Goal: Information Seeking & Learning: Check status

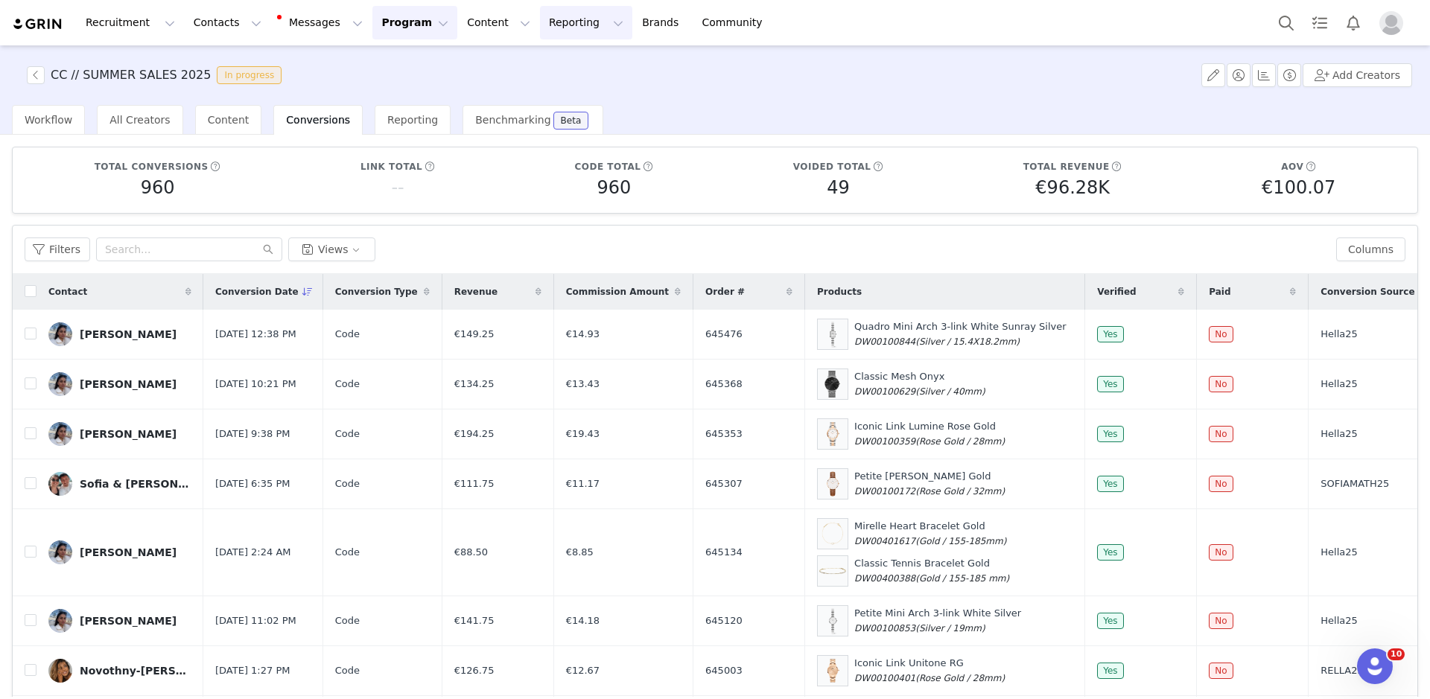
click at [540, 29] on button "Reporting Reporting" at bounding box center [586, 23] width 92 height 34
click at [561, 99] on p "Report Builder" at bounding box center [552, 94] width 74 height 16
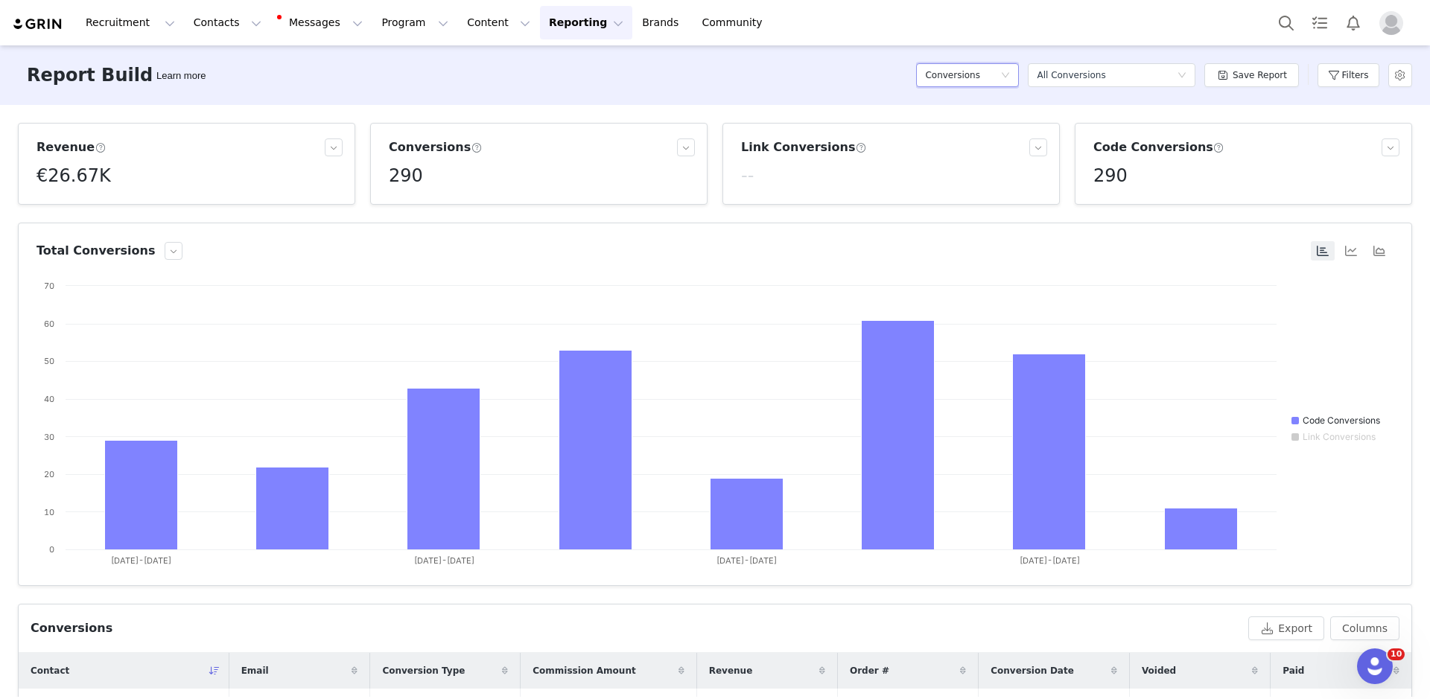
click at [1000, 85] on div "Conversions" at bounding box center [962, 75] width 75 height 22
drag, startPoint x: 969, startPoint y: 143, endPoint x: 1036, endPoint y: 135, distance: 68.3
click at [968, 144] on li "Conversions" at bounding box center [971, 153] width 103 height 24
click at [1370, 81] on button "Filters" at bounding box center [1348, 75] width 62 height 24
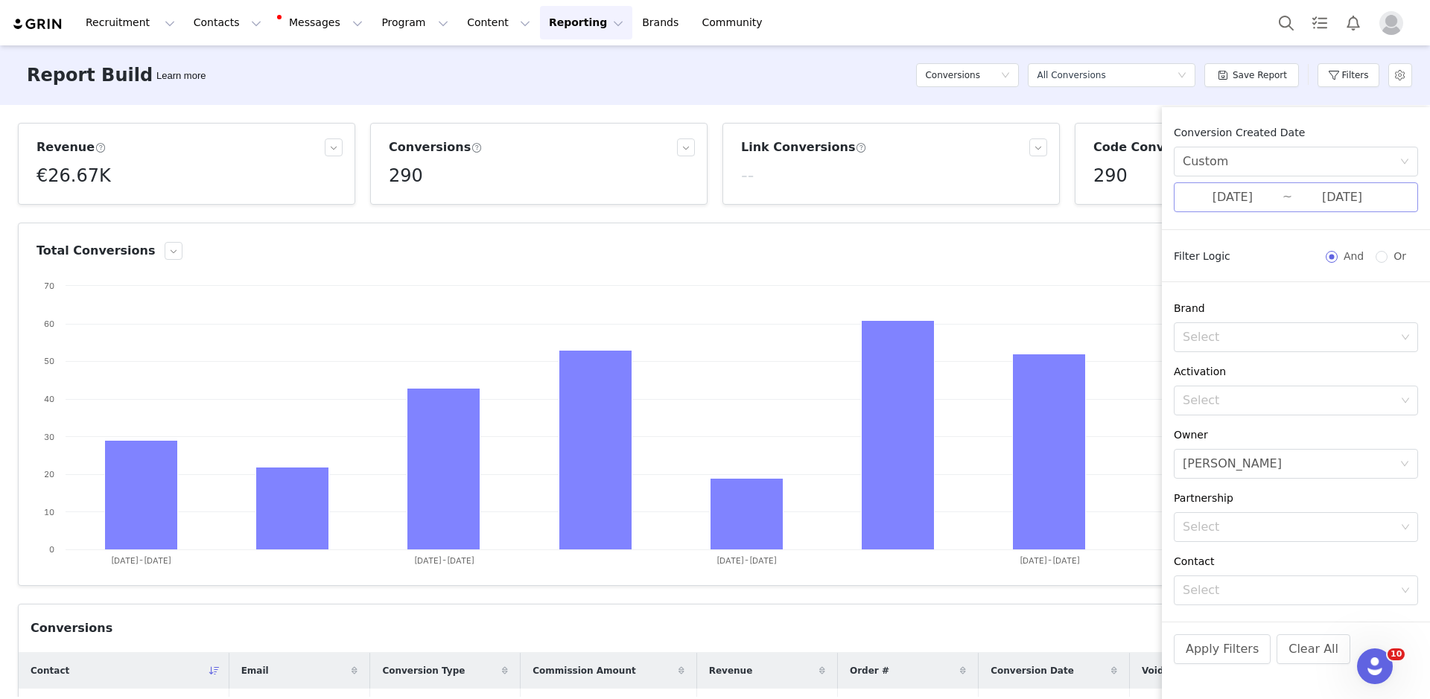
click at [1271, 195] on input "06/23/2025" at bounding box center [1232, 197] width 100 height 19
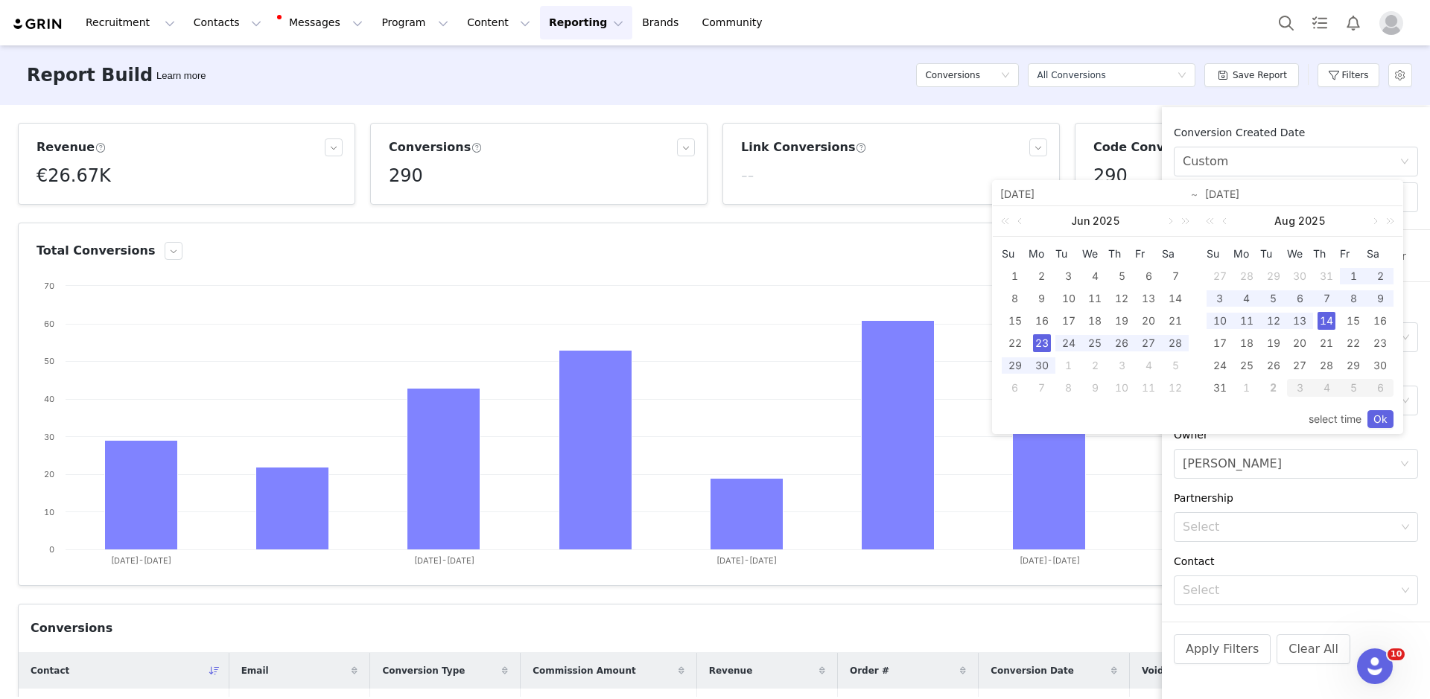
click at [1326, 321] on div "14" at bounding box center [1326, 321] width 18 height 18
click at [1376, 222] on link at bounding box center [1373, 221] width 13 height 30
click at [1278, 275] on div "2" at bounding box center [1273, 276] width 18 height 18
type input "08/14/2025"
type input "09/02/2025"
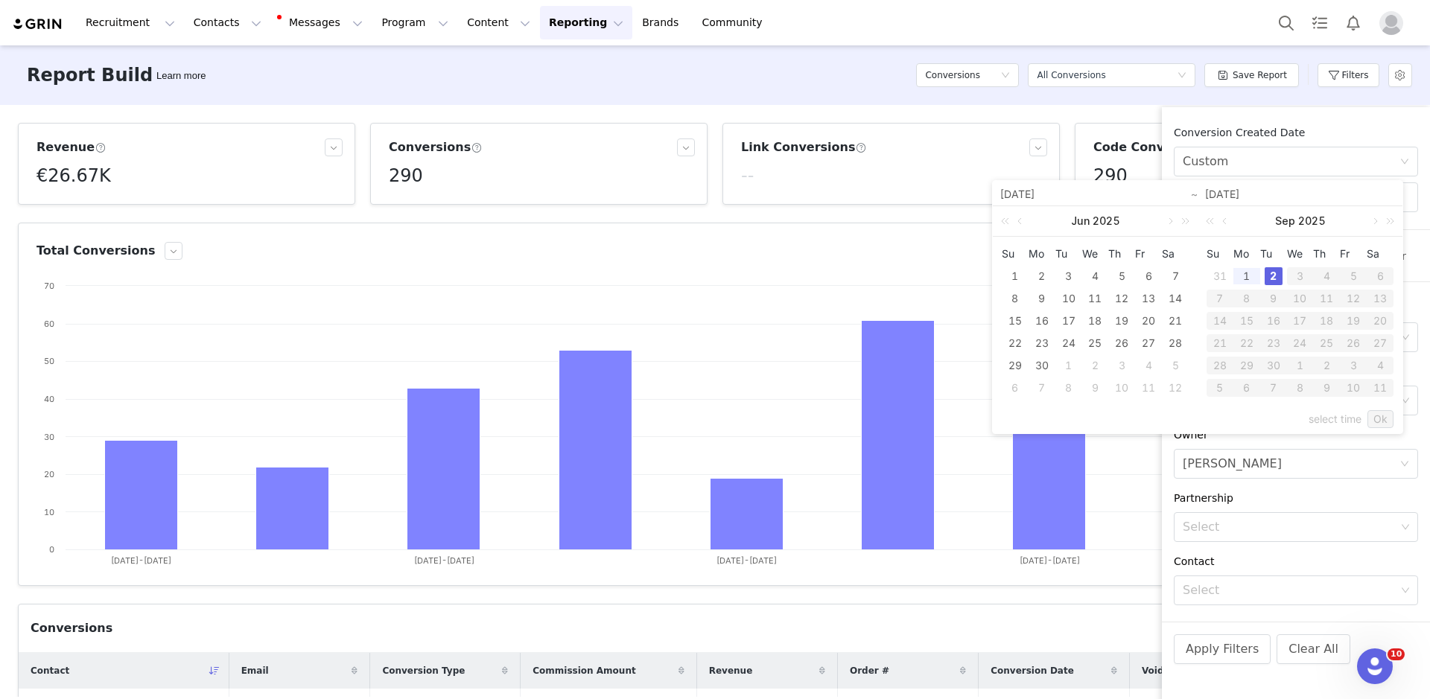
type input "08/14/2025"
type input "09/02/2025"
click at [1389, 412] on link "Ok" at bounding box center [1380, 419] width 26 height 18
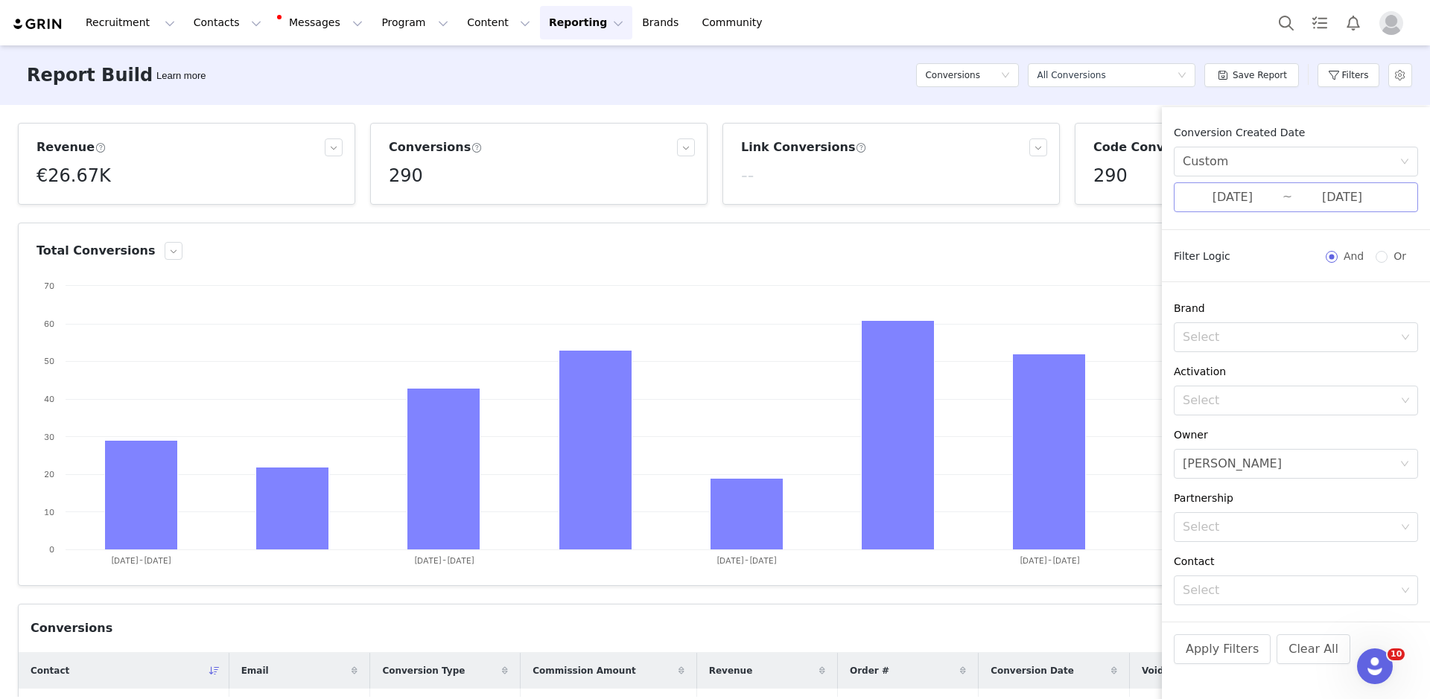
click at [1256, 204] on input "08/14/2025" at bounding box center [1232, 197] width 100 height 19
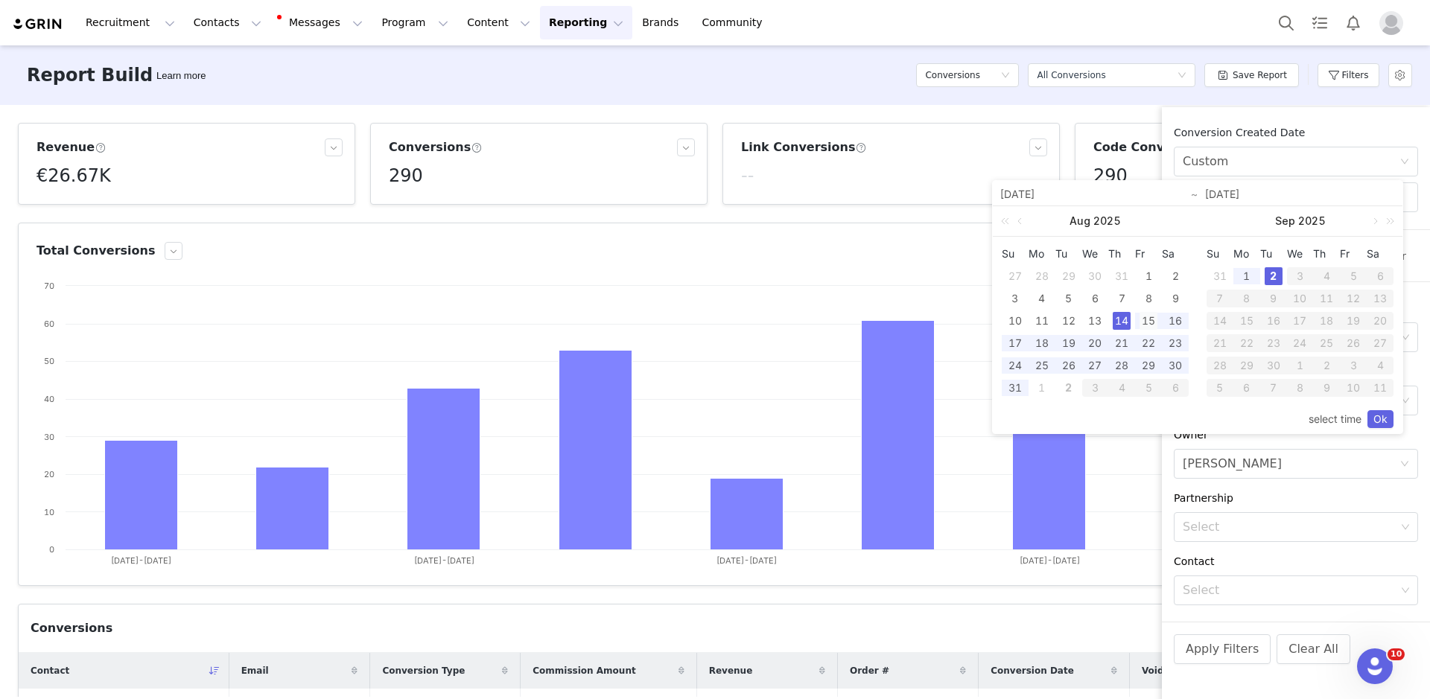
click at [1144, 321] on div "15" at bounding box center [1148, 321] width 18 height 18
click at [1276, 277] on div "2" at bounding box center [1273, 276] width 18 height 18
type input "08/15/2025"
click at [1386, 414] on link "Ok" at bounding box center [1380, 419] width 26 height 18
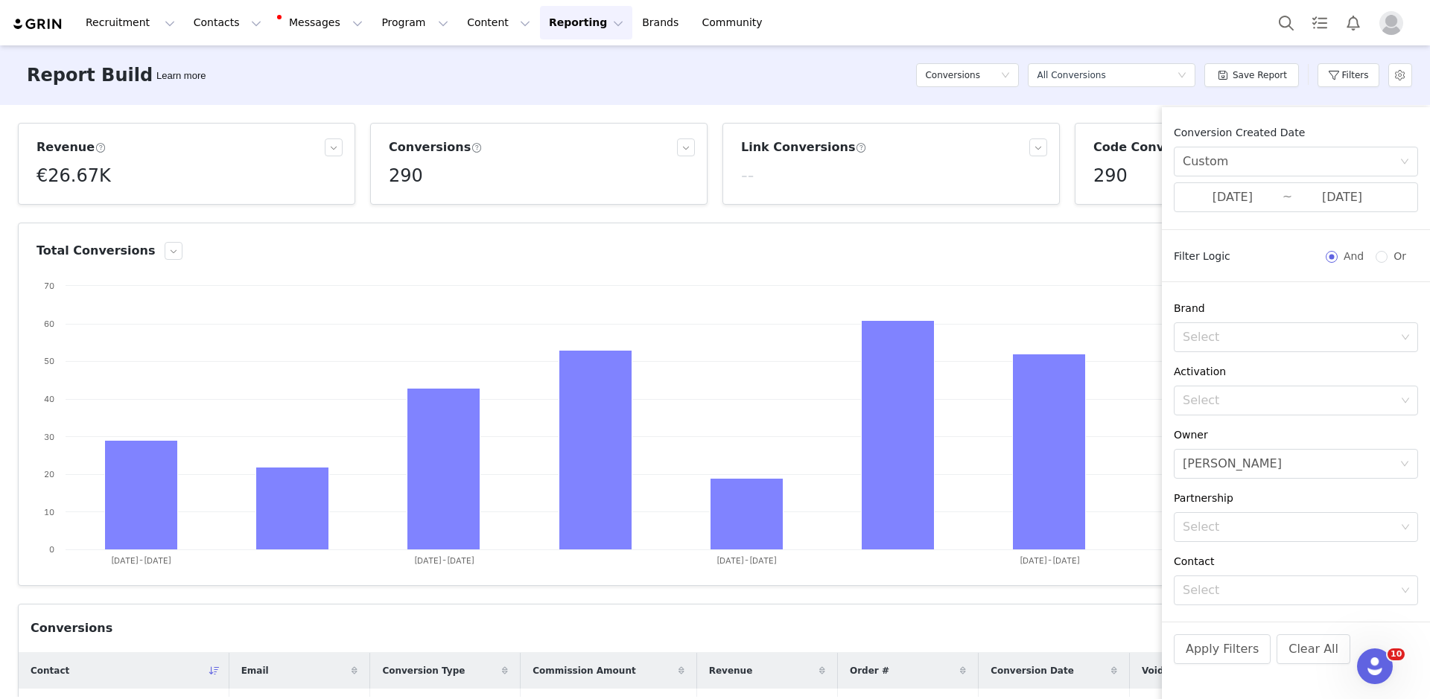
scroll to position [44, 0]
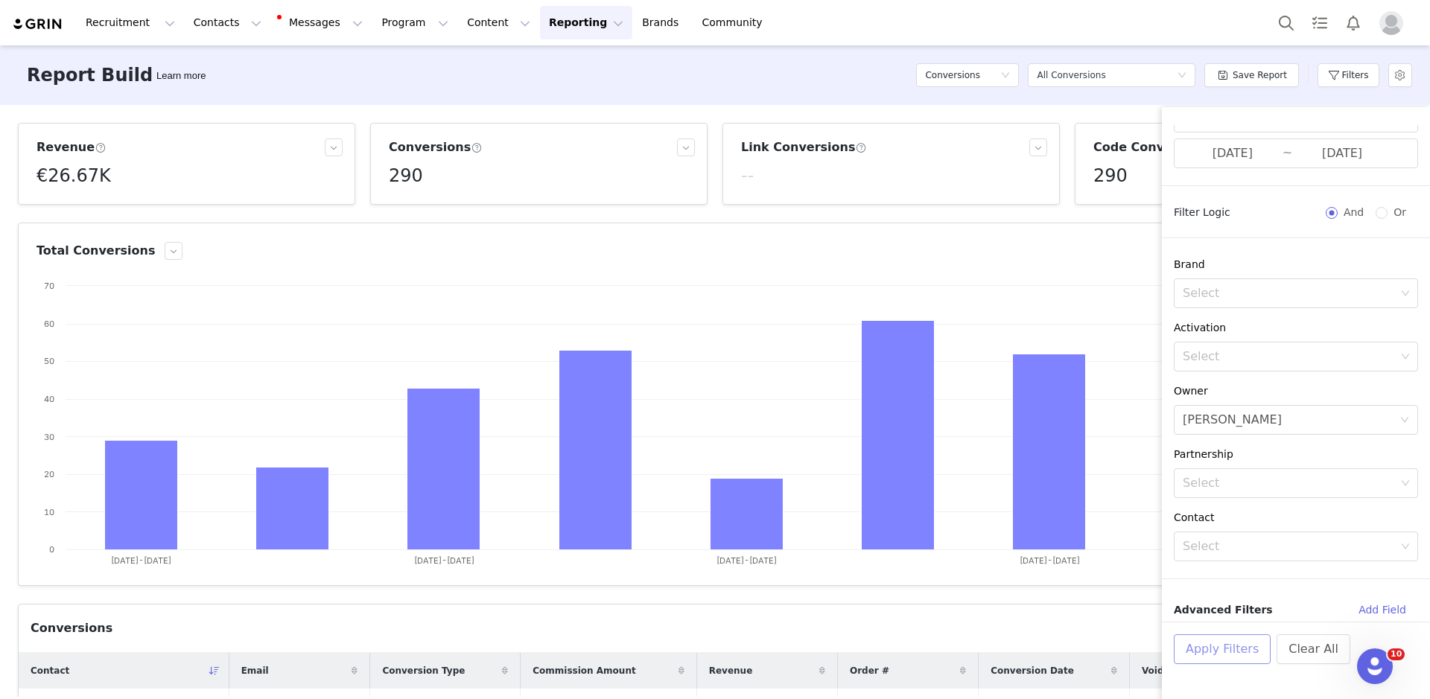
click at [1205, 650] on button "Apply Filters" at bounding box center [1221, 649] width 97 height 30
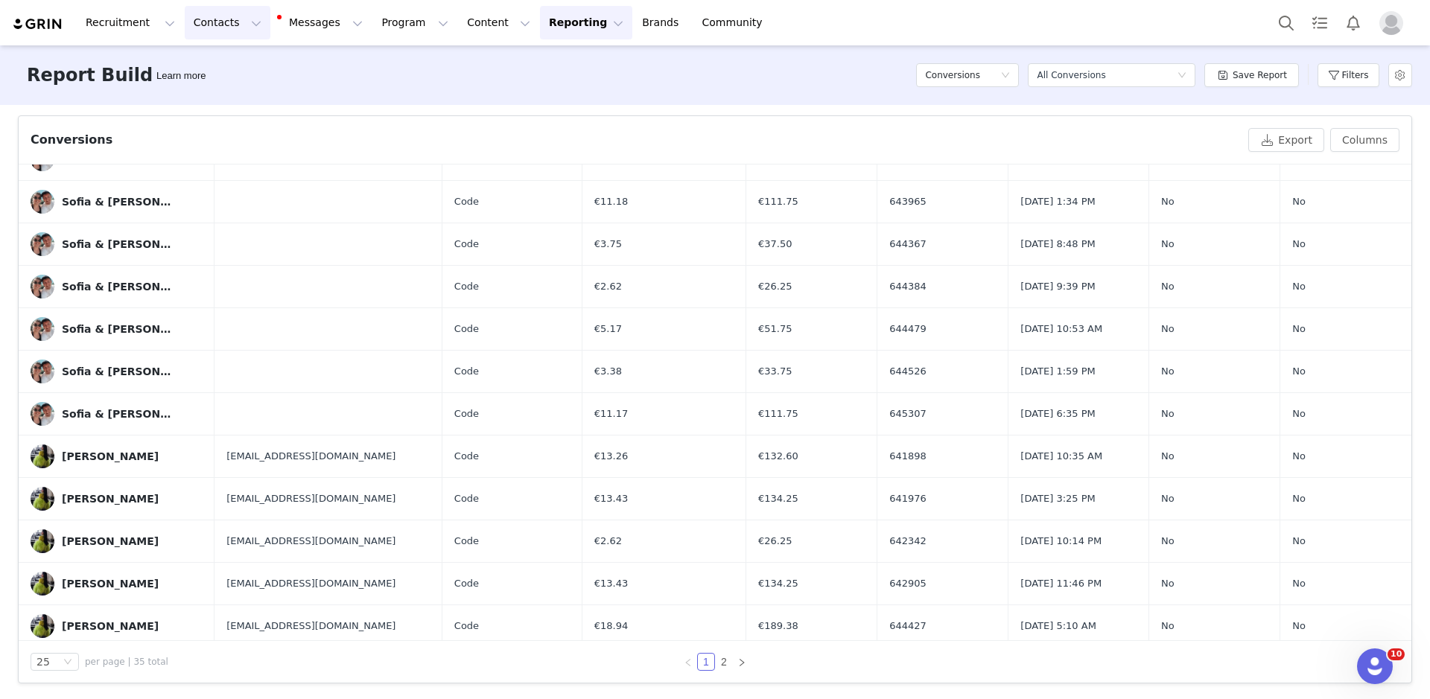
scroll to position [491, 0]
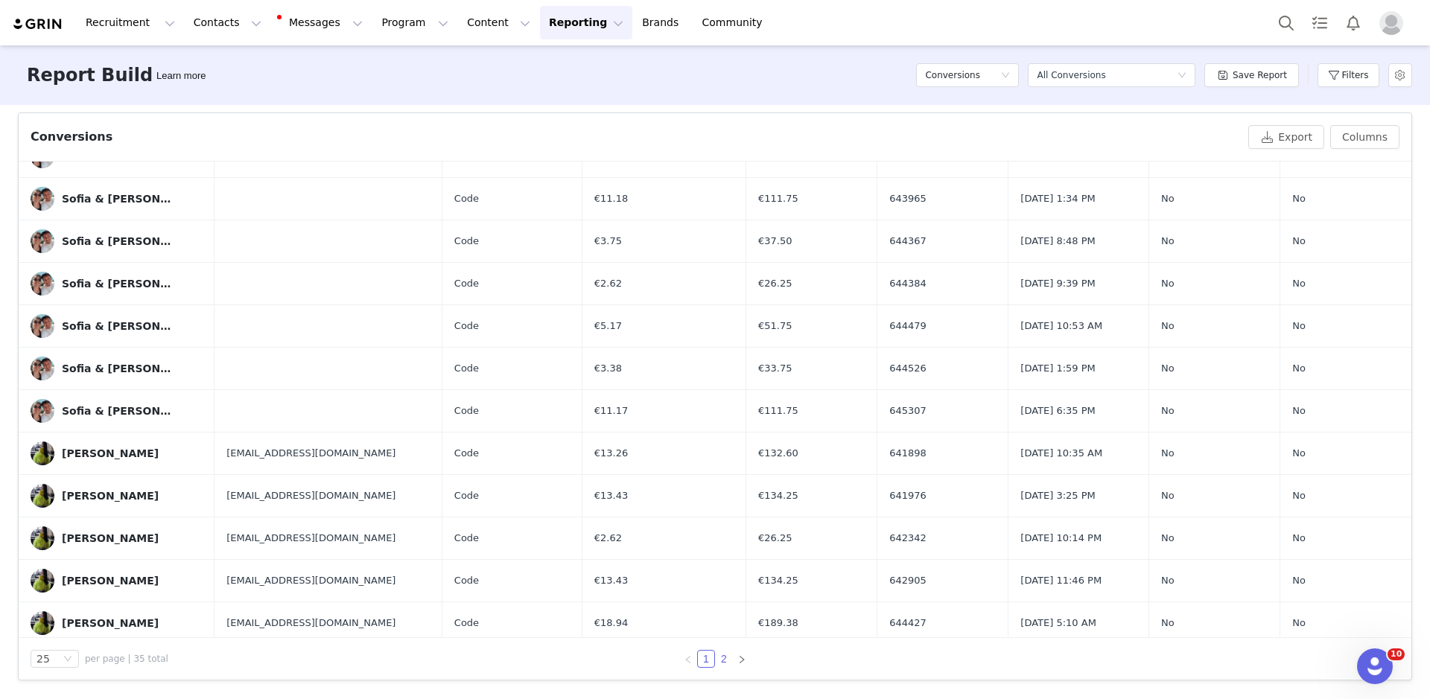
click at [722, 666] on li "2" at bounding box center [724, 659] width 18 height 18
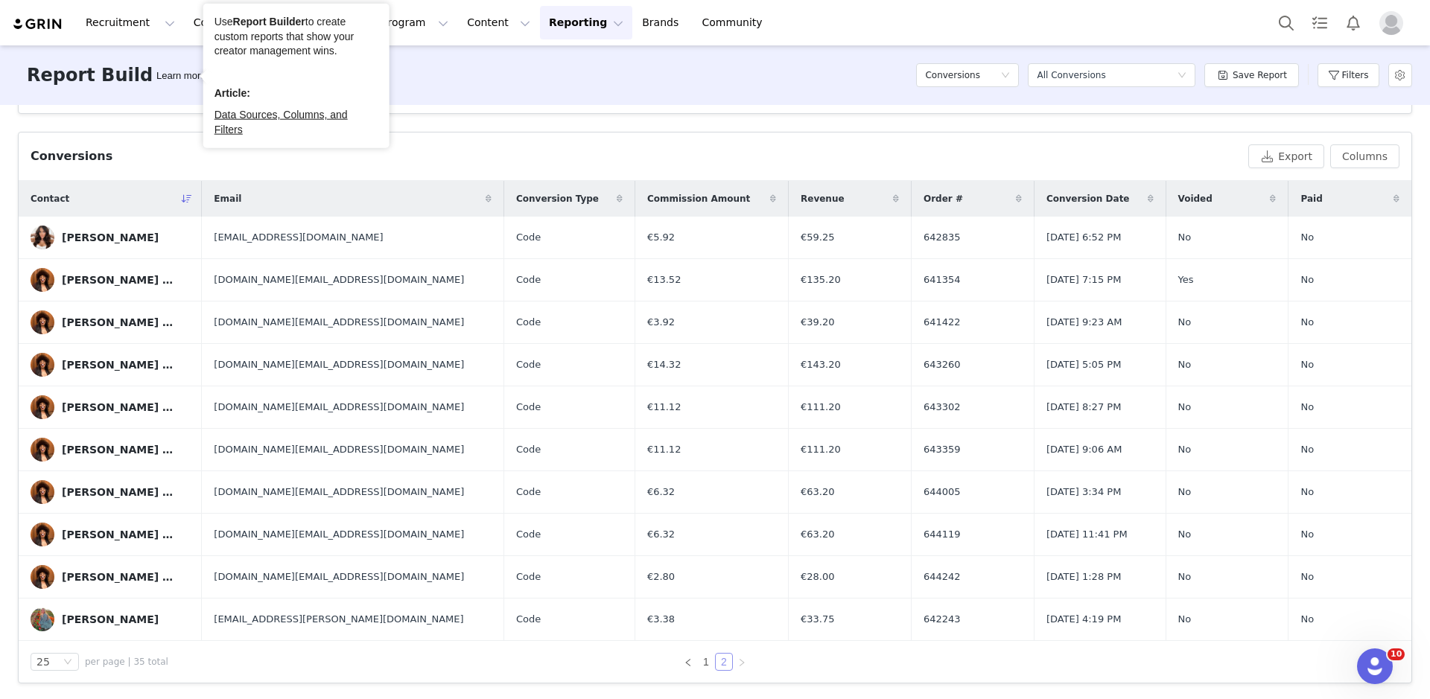
scroll to position [31, 0]
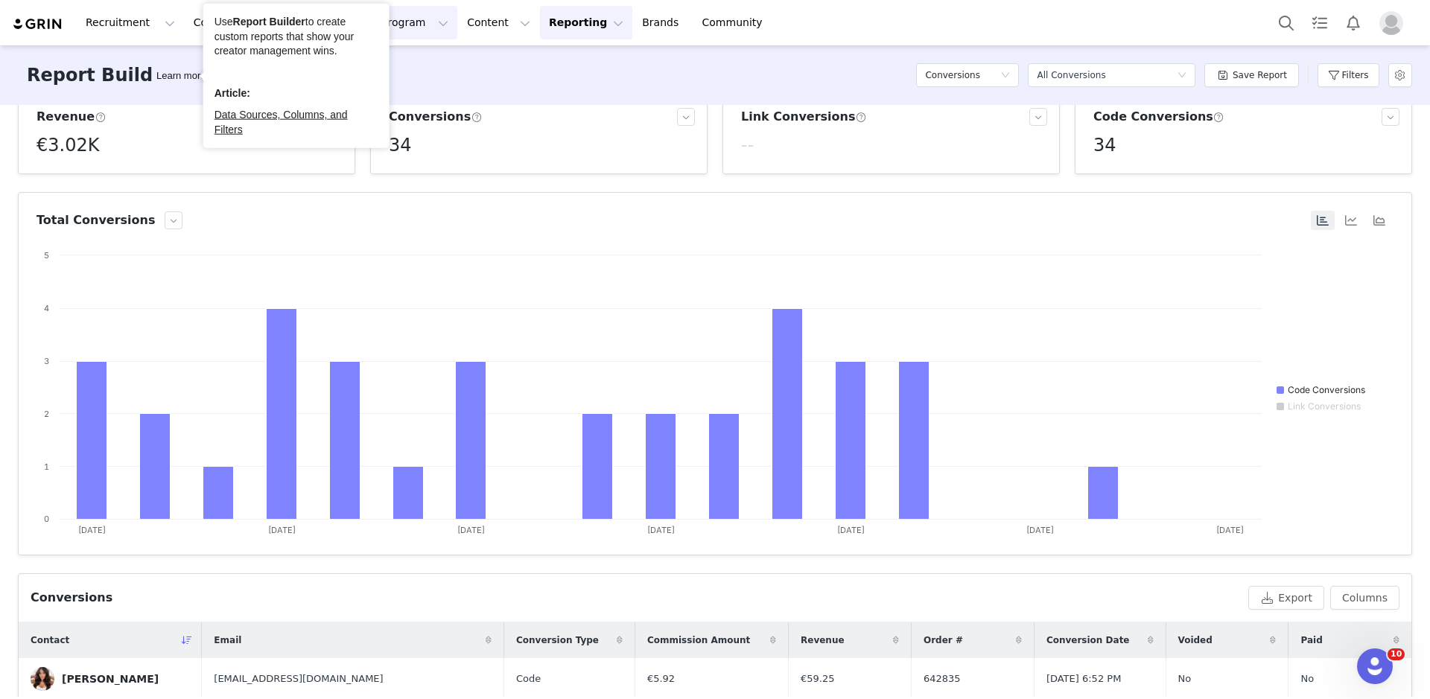
click at [413, 19] on button "Program Program" at bounding box center [414, 23] width 85 height 34
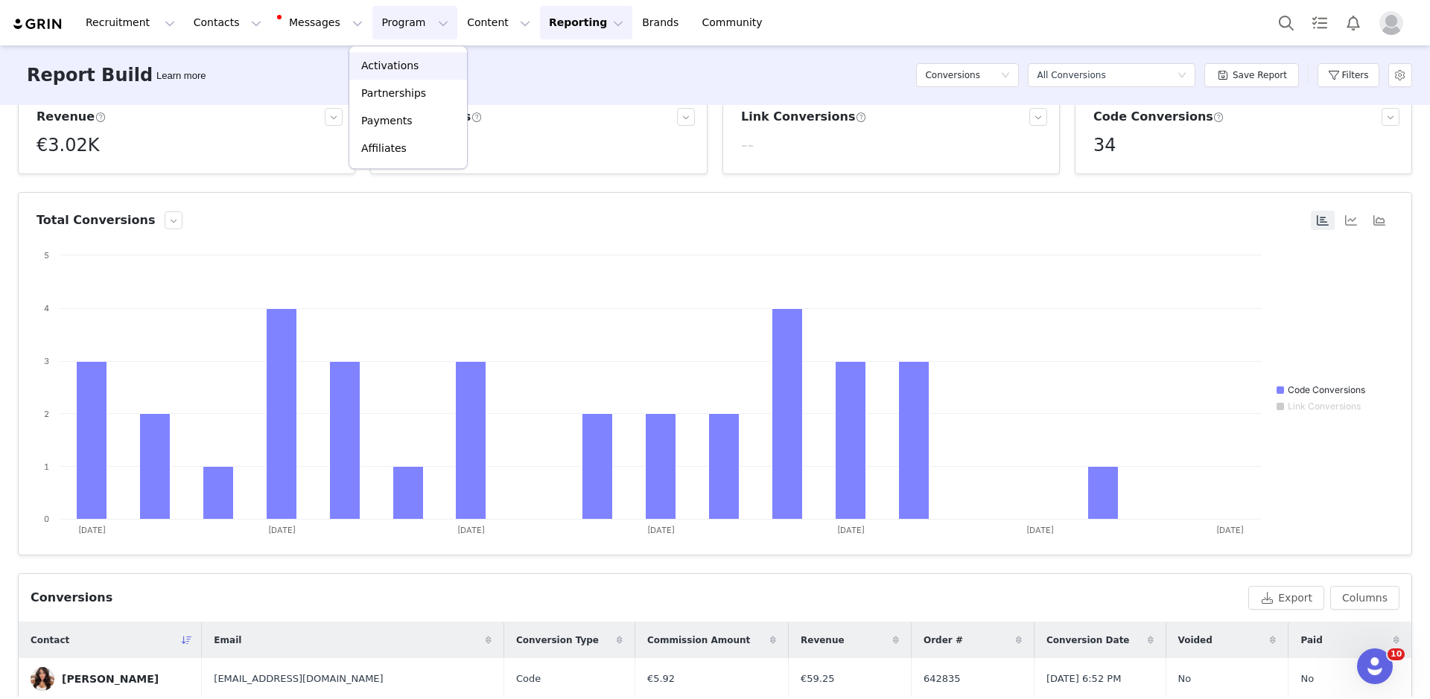
click at [401, 74] on link "Activations" at bounding box center [408, 66] width 118 height 28
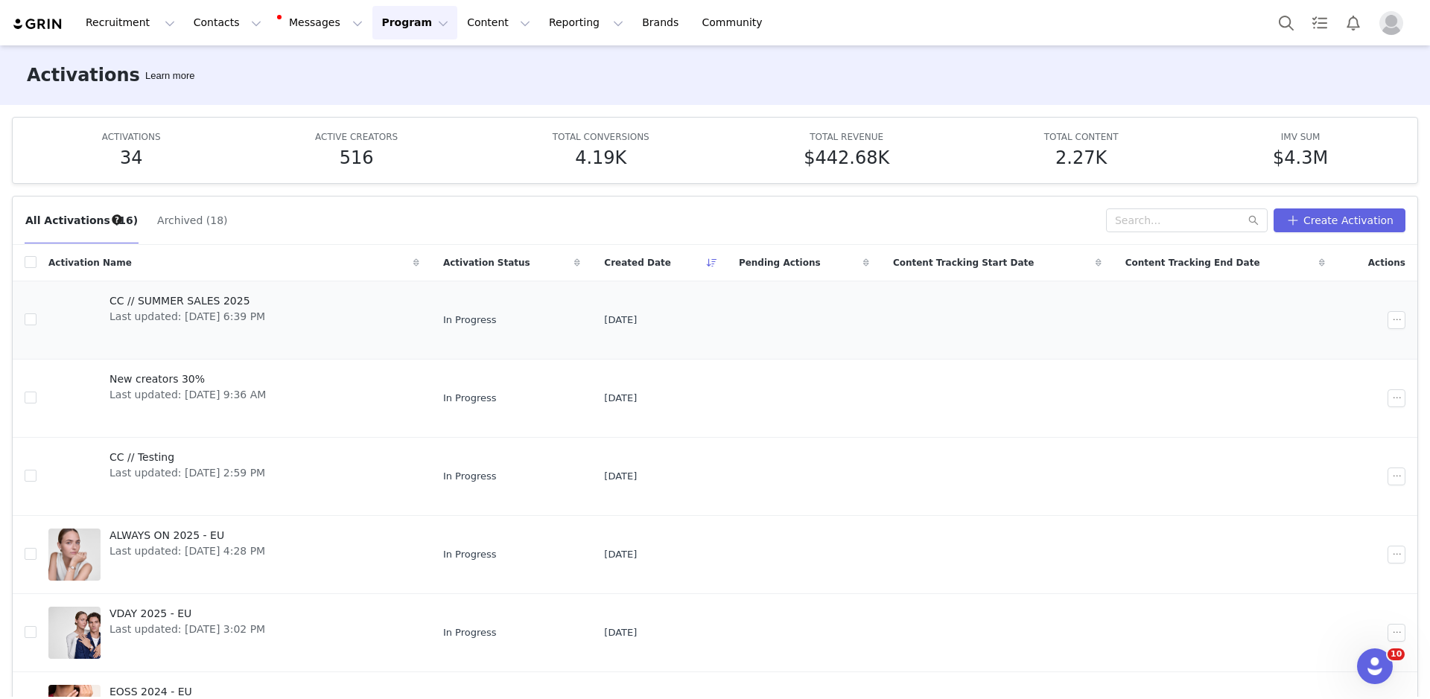
click at [270, 342] on div "CC // SUMMER SALES 2025 Last updated: [DATE] 6:39 PM" at bounding box center [187, 320] width 173 height 60
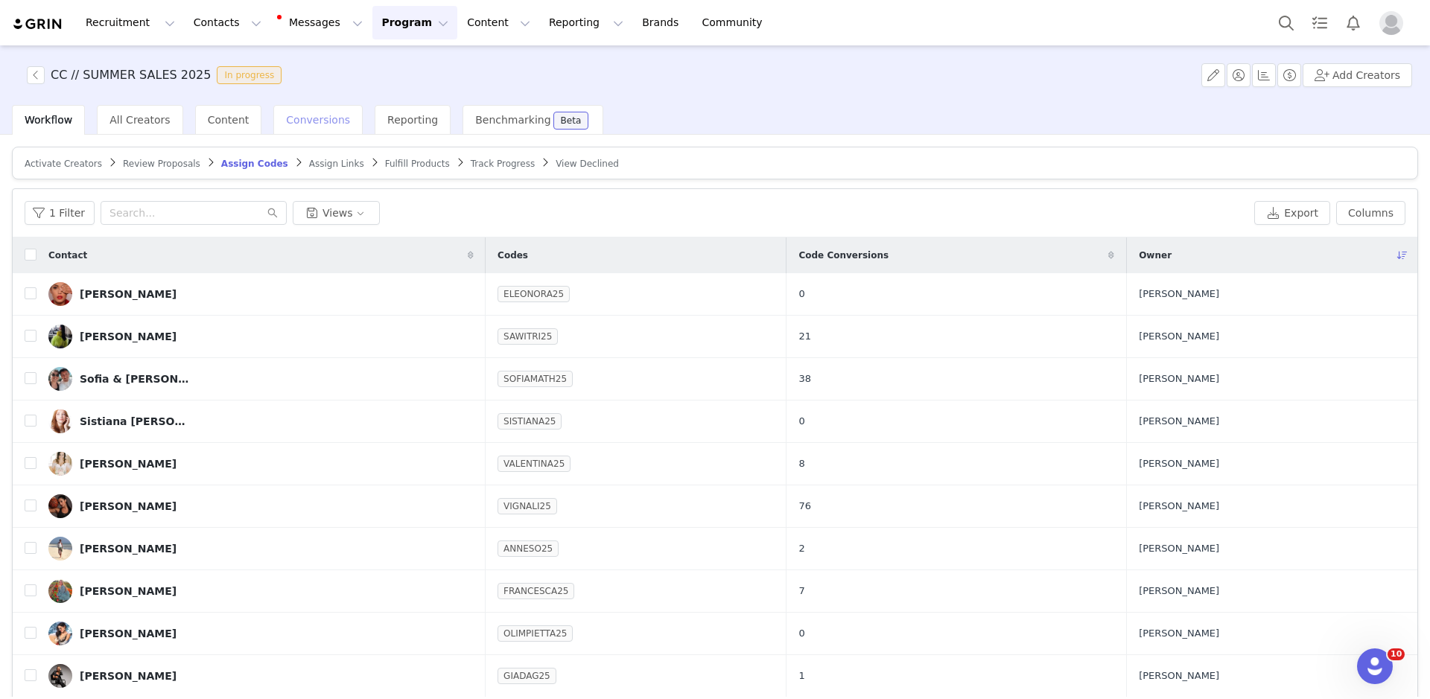
click at [319, 127] on div "Conversions" at bounding box center [317, 120] width 89 height 30
